Goal: Task Accomplishment & Management: Manage account settings

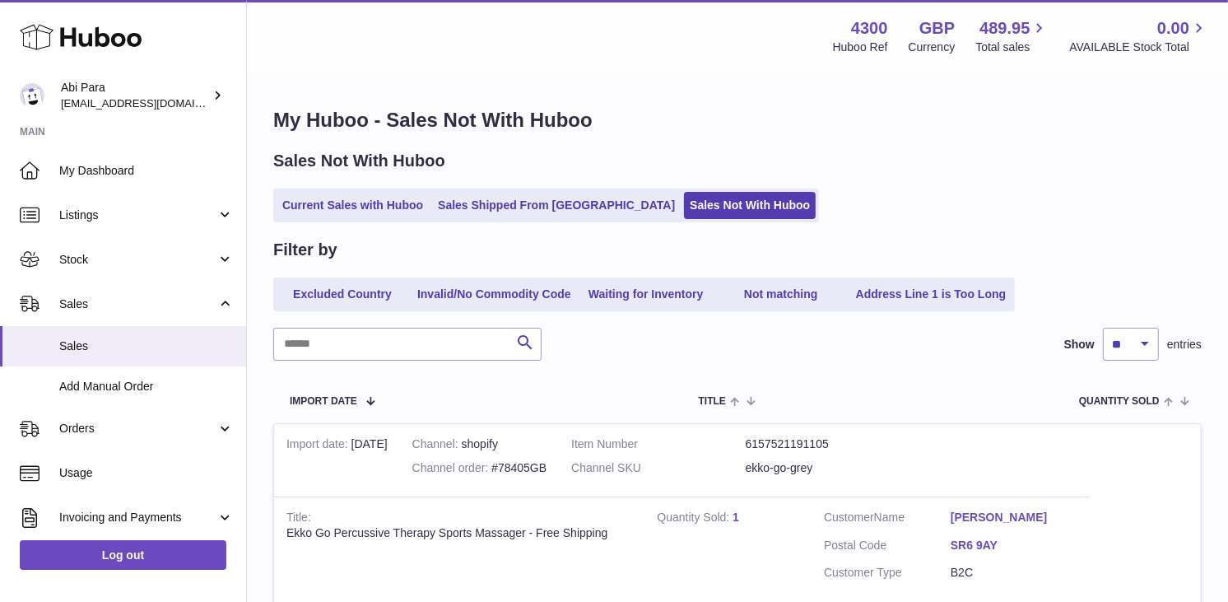
scroll to position [780, 0]
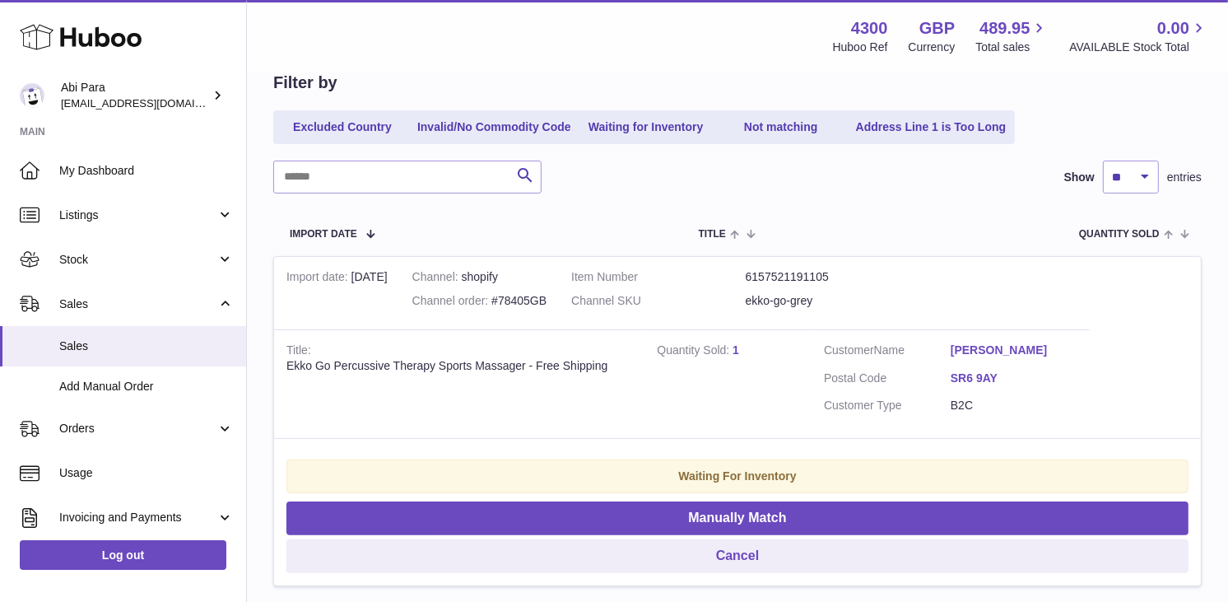
scroll to position [0, 0]
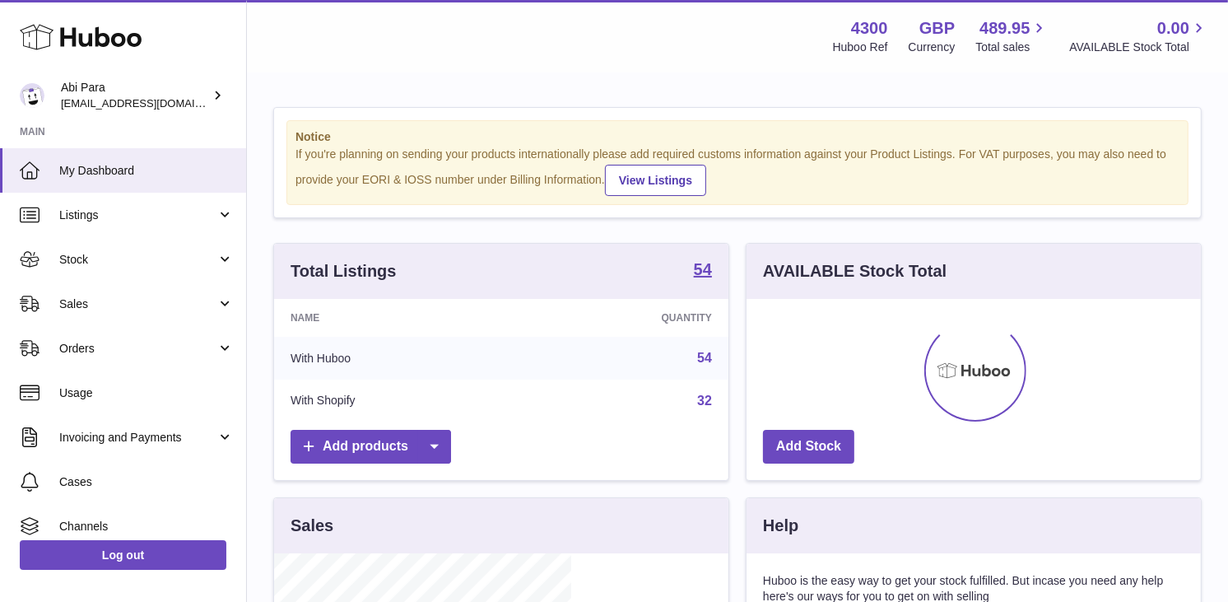
scroll to position [257, 297]
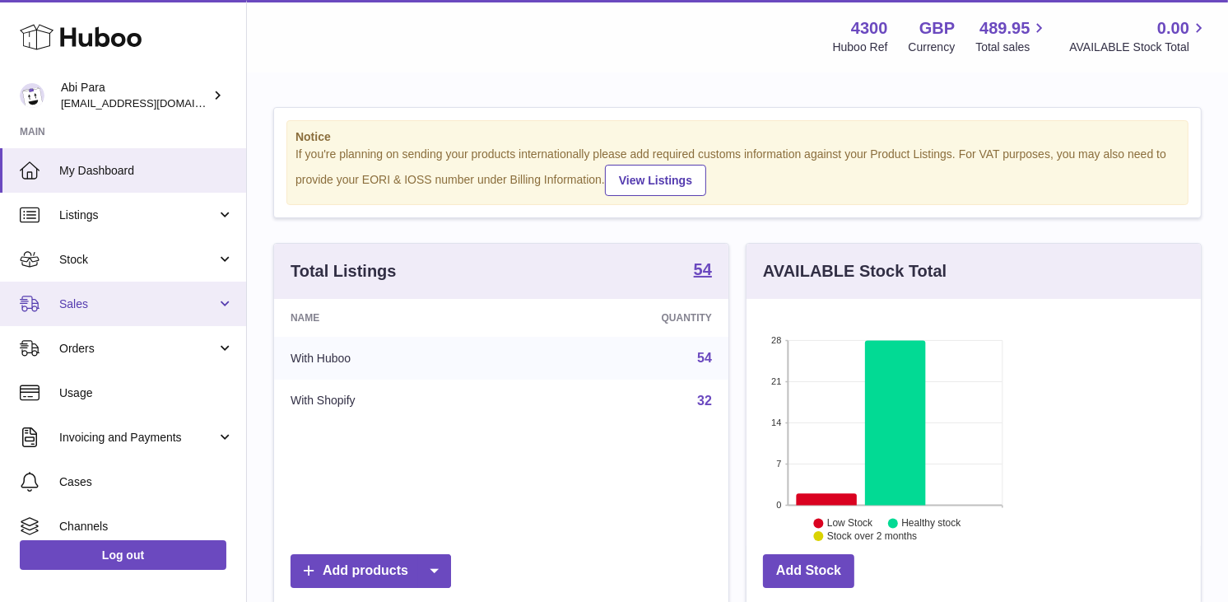
click at [58, 290] on link "Sales" at bounding box center [123, 304] width 246 height 44
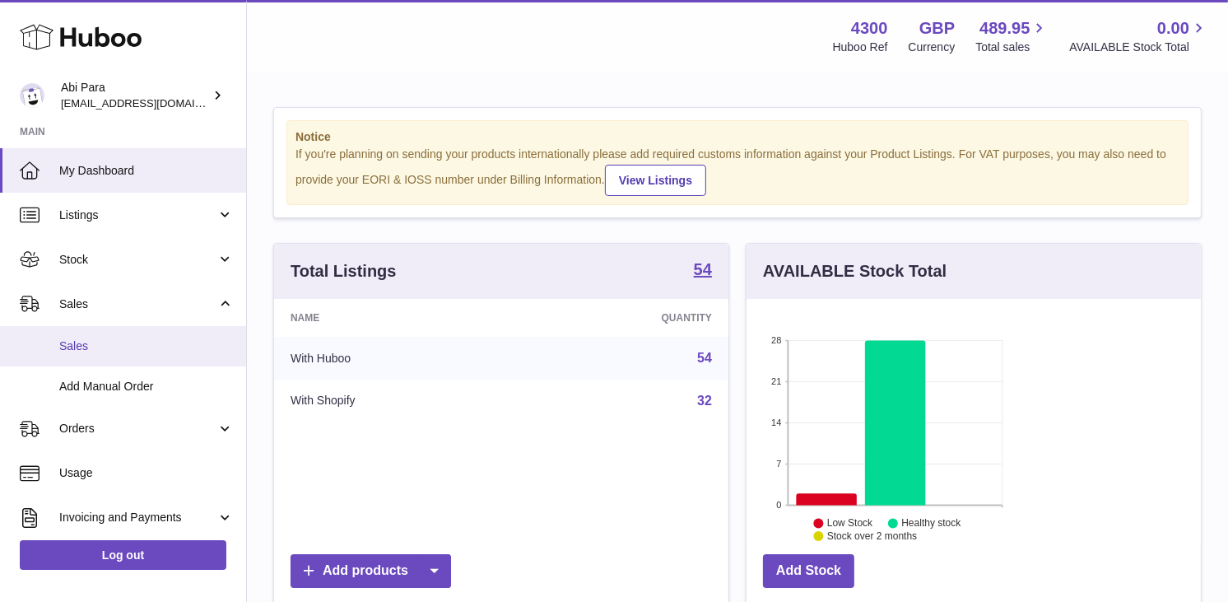
click at [60, 344] on span "Sales" at bounding box center [146, 346] width 175 height 16
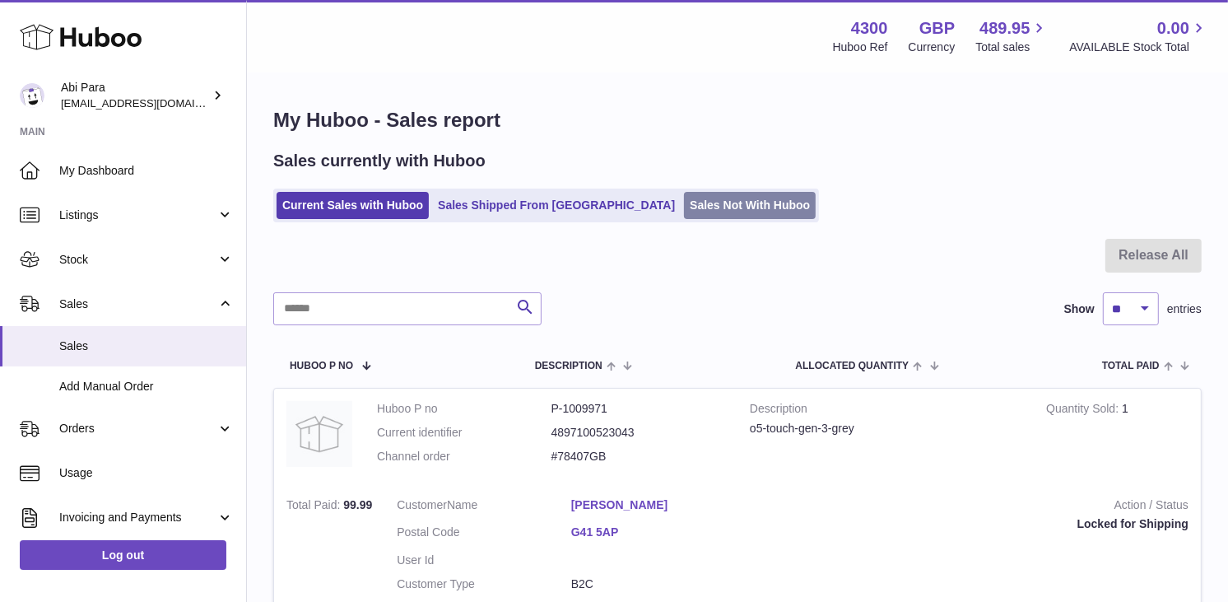
click at [684, 211] on link "Sales Not With Huboo" at bounding box center [750, 205] width 132 height 27
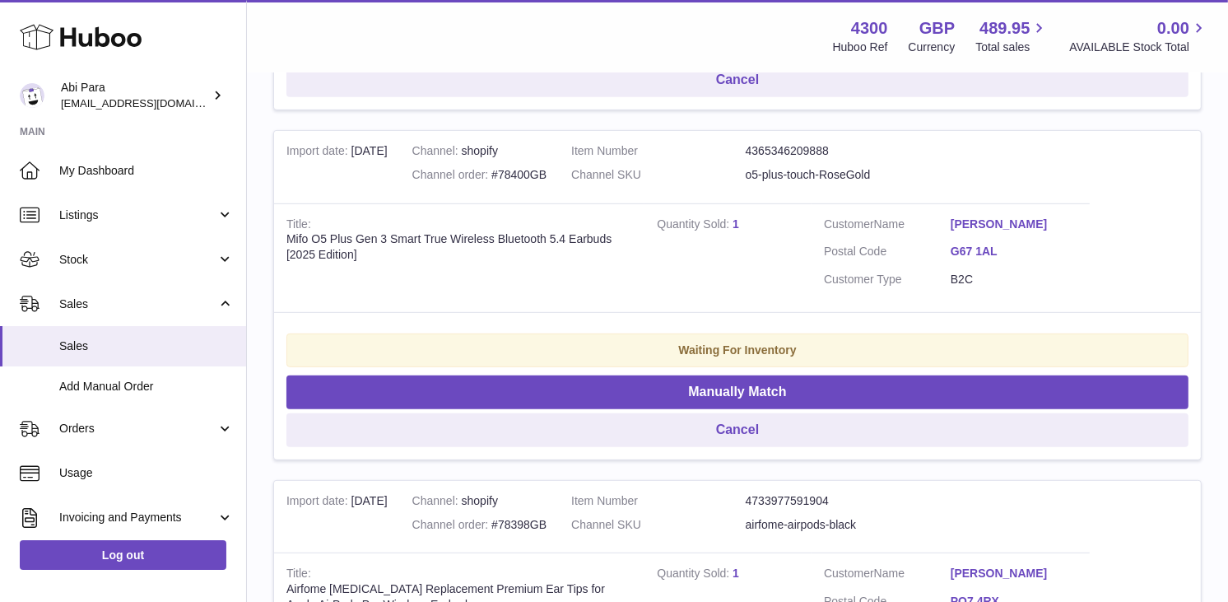
scroll to position [780, 0]
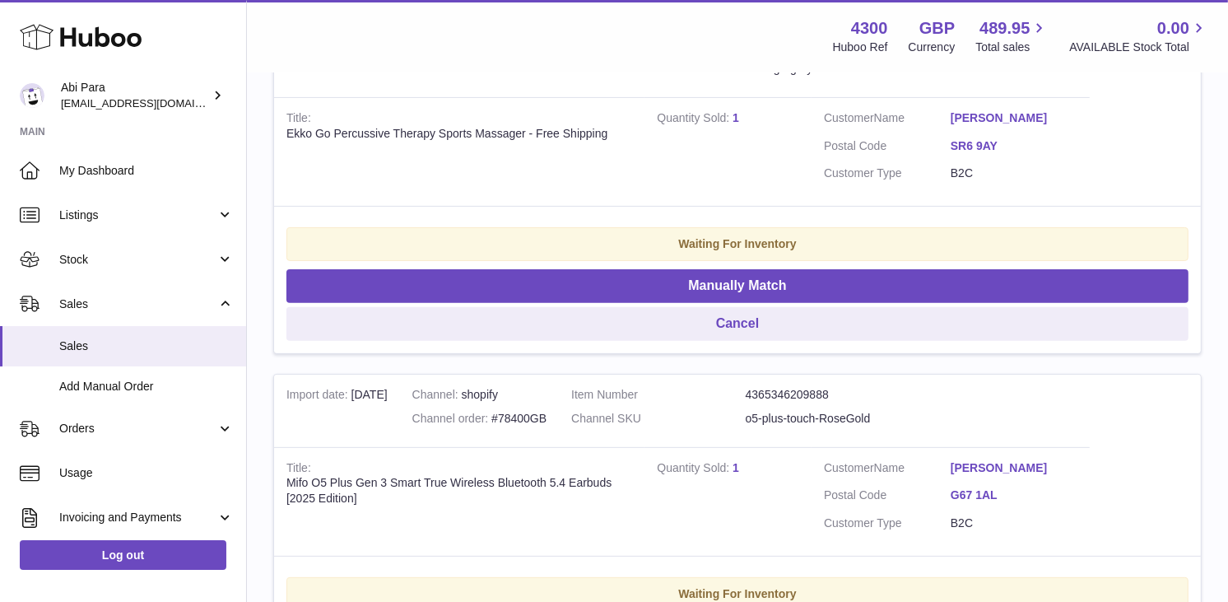
scroll to position [355, 0]
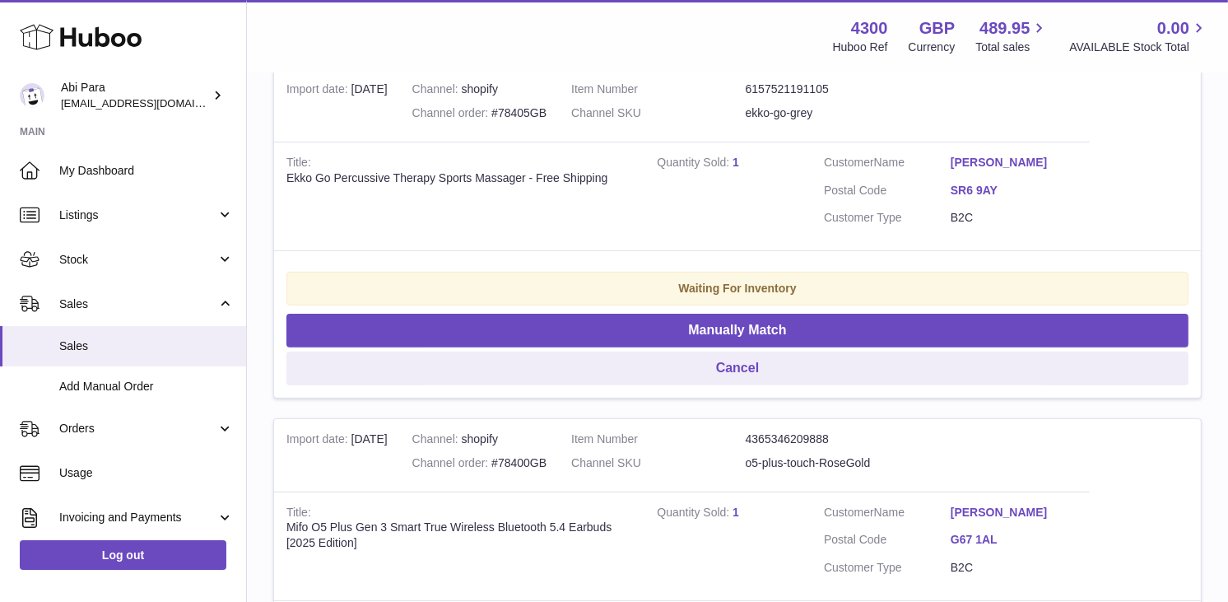
click at [430, 121] on div "Channel order #78405GB" at bounding box center [479, 113] width 134 height 16
copy div "78405GB"
